Goal: Navigation & Orientation: Find specific page/section

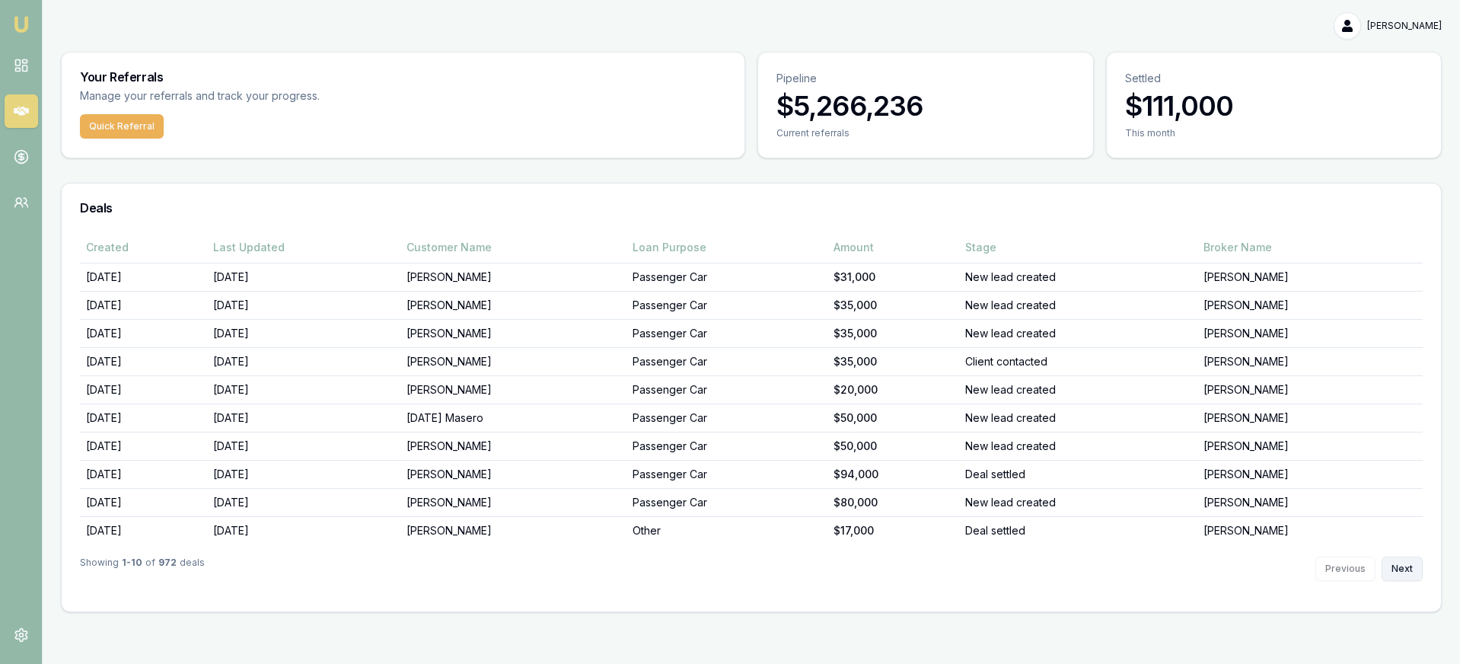
click at [1411, 574] on button "Next" at bounding box center [1402, 568] width 41 height 24
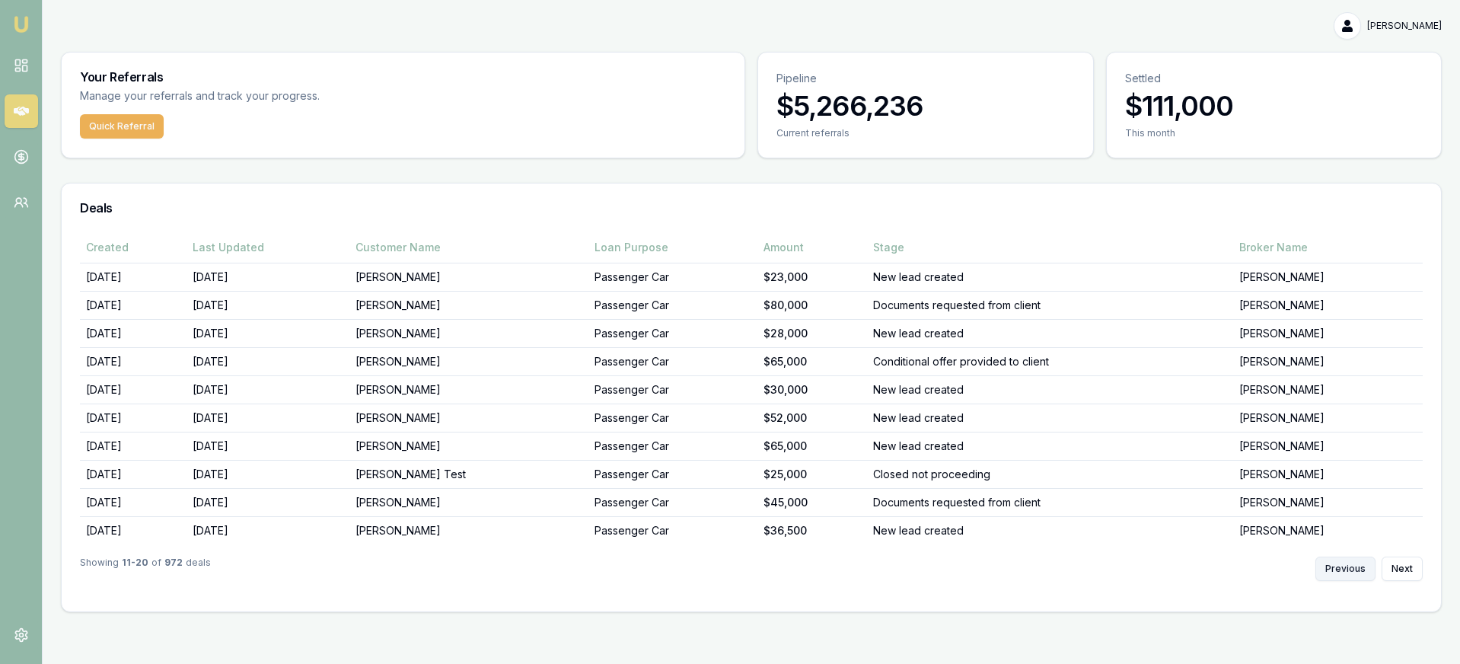
click at [1332, 568] on button "Previous" at bounding box center [1345, 568] width 60 height 24
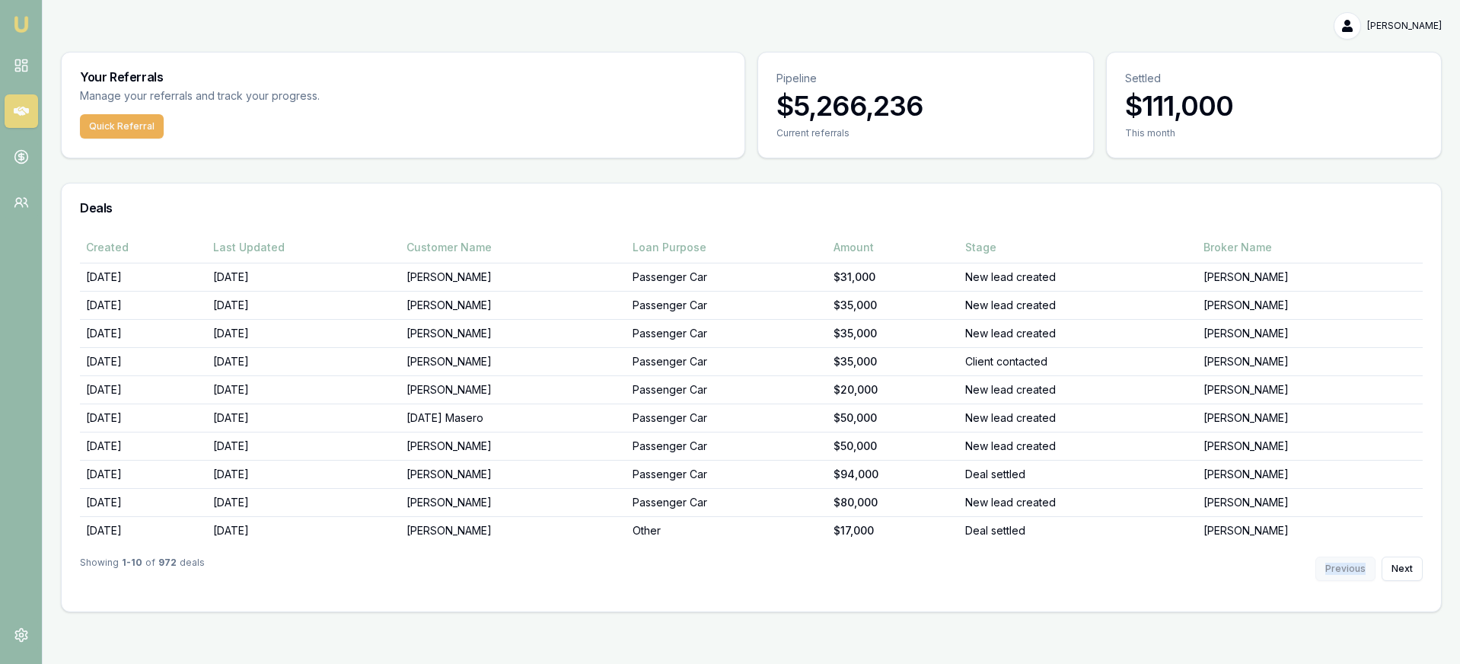
click at [1332, 568] on div "Previous Next" at bounding box center [1368, 568] width 107 height 24
